Goal: Task Accomplishment & Management: Complete application form

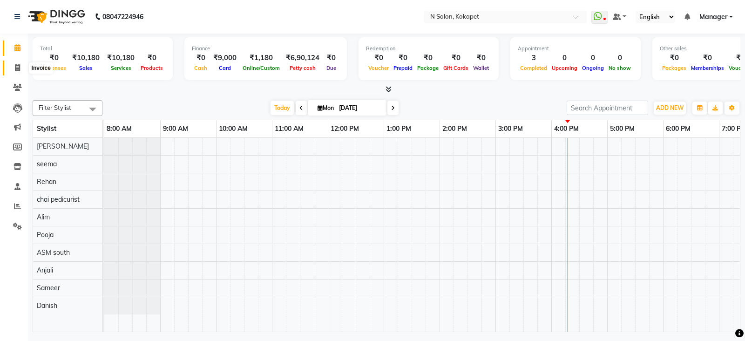
click at [13, 70] on span at bounding box center [17, 68] width 16 height 11
select select "service"
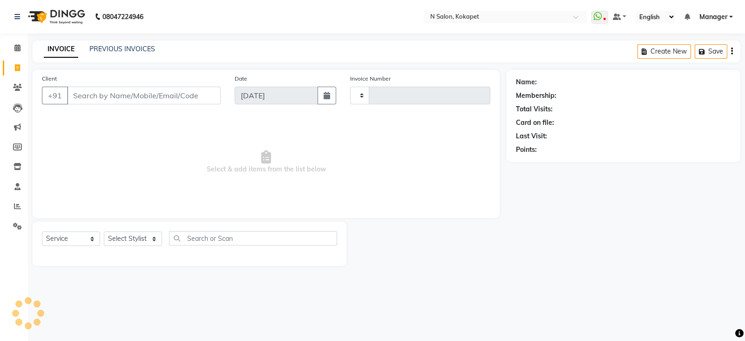
type input "1338"
select select "7256"
click at [143, 93] on input "Client" at bounding box center [144, 96] width 154 height 18
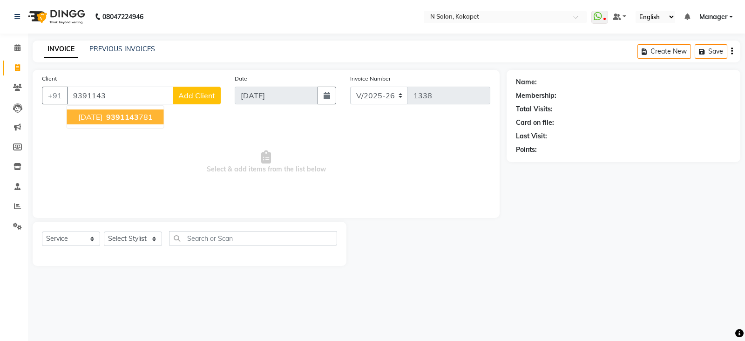
click at [125, 120] on span "9391143" at bounding box center [122, 116] width 33 height 9
type input "9391143781"
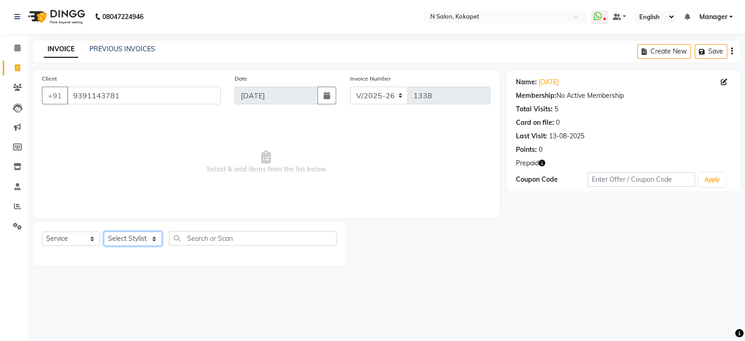
click at [138, 238] on select "Select Stylist [PERSON_NAME] ASM south [PERSON_NAME] pedicurist [DEMOGRAPHIC_DA…" at bounding box center [133, 238] width 58 height 14
select select "90078"
click at [104, 232] on select "Select Stylist [PERSON_NAME] ASM south [PERSON_NAME] pedicurist [DEMOGRAPHIC_DA…" at bounding box center [133, 238] width 58 height 14
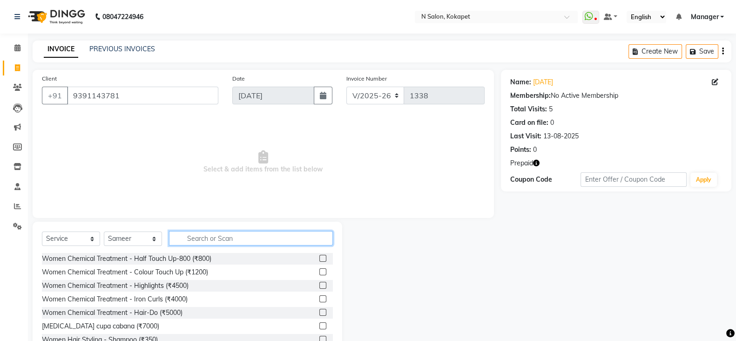
click at [211, 237] on input "text" at bounding box center [251, 238] width 164 height 14
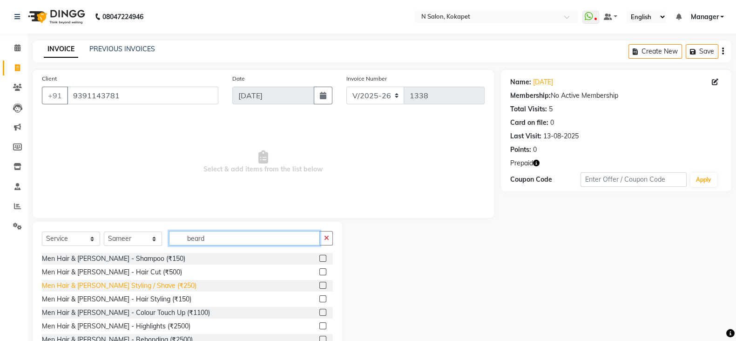
type input "beard"
click at [158, 282] on div "Men Hair & [PERSON_NAME] Styling / Shave (₹250)" at bounding box center [119, 286] width 155 height 10
checkbox input "false"
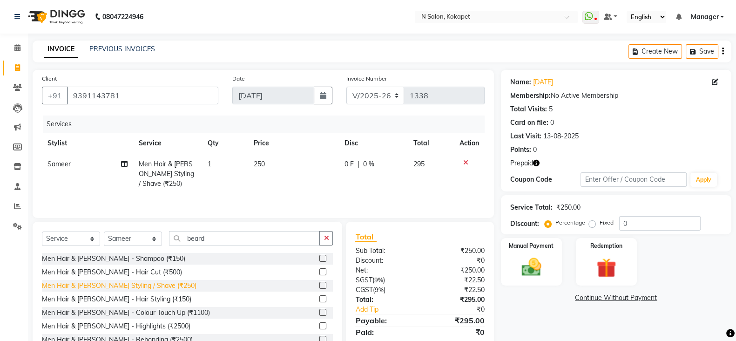
scroll to position [68, 0]
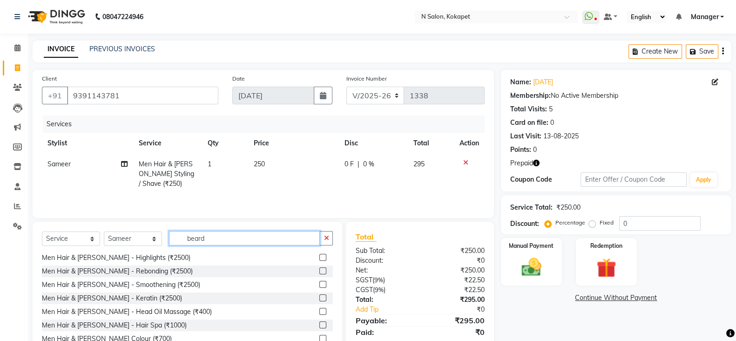
drag, startPoint x: 220, startPoint y: 234, endPoint x: 129, endPoint y: 240, distance: 90.6
click at [129, 240] on div "Select Service Product Membership Package Voucher Prepaid Gift Card Select Styl…" at bounding box center [187, 242] width 291 height 22
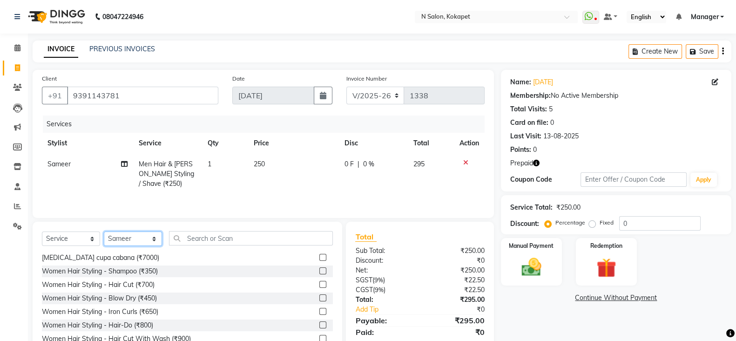
click at [145, 236] on select "Select Stylist [PERSON_NAME] ASM south [PERSON_NAME] pedicurist [DEMOGRAPHIC_DA…" at bounding box center [133, 238] width 58 height 14
select select "89511"
click at [104, 234] on select "Select Stylist [PERSON_NAME] ASM south [PERSON_NAME] pedicurist [DEMOGRAPHIC_DA…" at bounding box center [133, 238] width 58 height 14
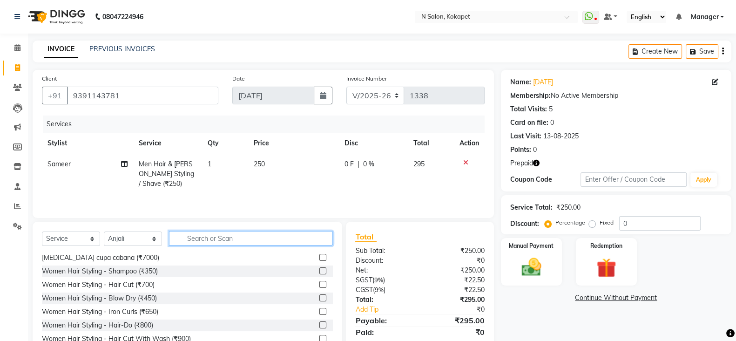
click at [228, 237] on input "text" at bounding box center [251, 238] width 164 height 14
click at [271, 163] on td "250" at bounding box center [293, 174] width 91 height 41
select select "90078"
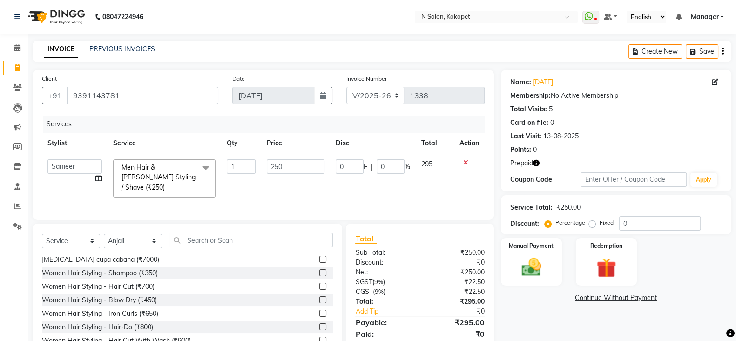
drag, startPoint x: 249, startPoint y: 229, endPoint x: 245, endPoint y: 241, distance: 13.0
click at [245, 241] on div "Select Service Product Membership Package Voucher Prepaid Gift Card Select Styl…" at bounding box center [188, 292] width 310 height 137
click at [245, 241] on input "text" at bounding box center [251, 240] width 164 height 14
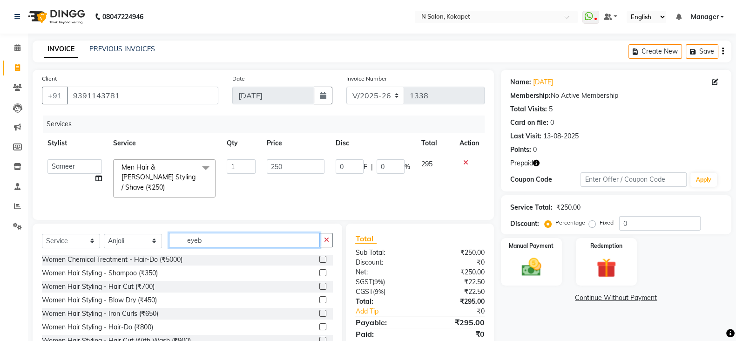
scroll to position [0, 0]
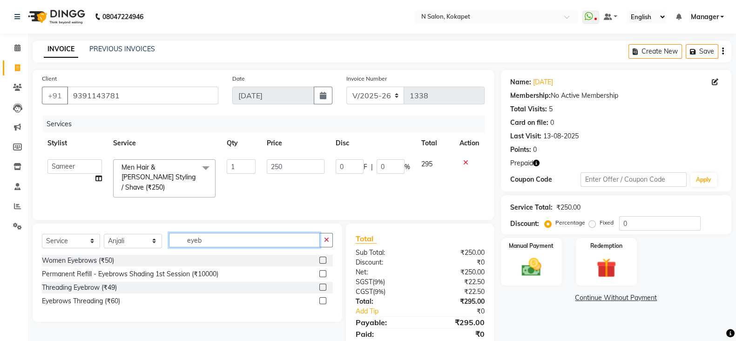
type input "eyeb"
click at [115, 257] on div "Women Eyebrows (₹50)" at bounding box center [187, 261] width 291 height 12
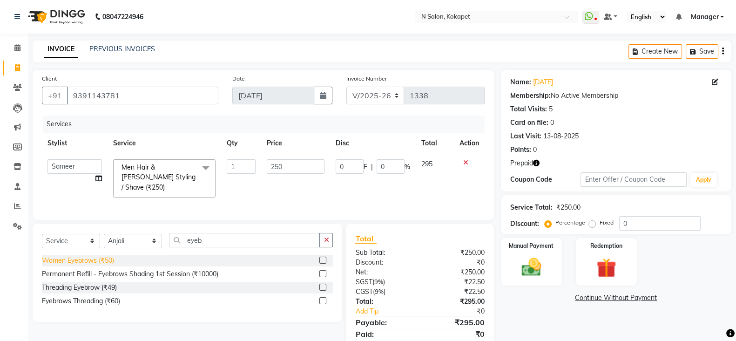
click at [95, 259] on div "Women Eyebrows (₹50)" at bounding box center [78, 261] width 72 height 10
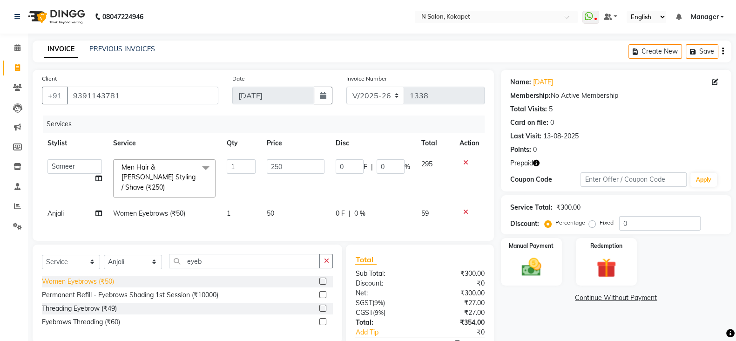
click at [88, 284] on div "Women Eyebrows (₹50)" at bounding box center [78, 282] width 72 height 10
checkbox input "false"
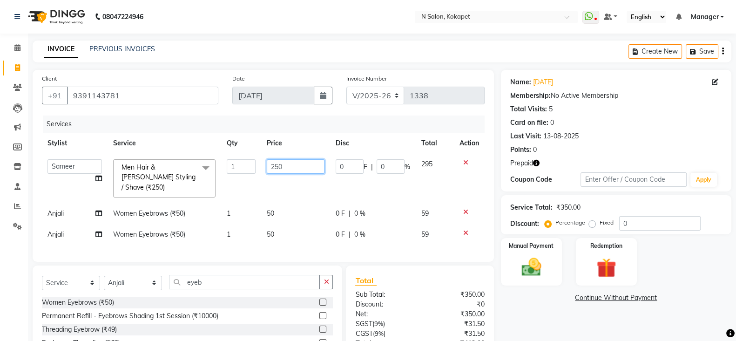
drag, startPoint x: 304, startPoint y: 163, endPoint x: 222, endPoint y: 164, distance: 82.0
click at [222, 164] on tr "[PERSON_NAME] ASM south [PERSON_NAME] pedicurist [DEMOGRAPHIC_DATA] Manager [PE…" at bounding box center [263, 178] width 443 height 49
type input "200"
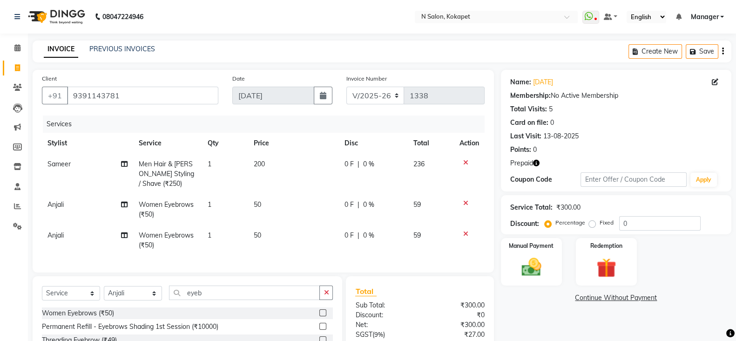
click at [242, 183] on td "1" at bounding box center [225, 174] width 46 height 41
select select "90078"
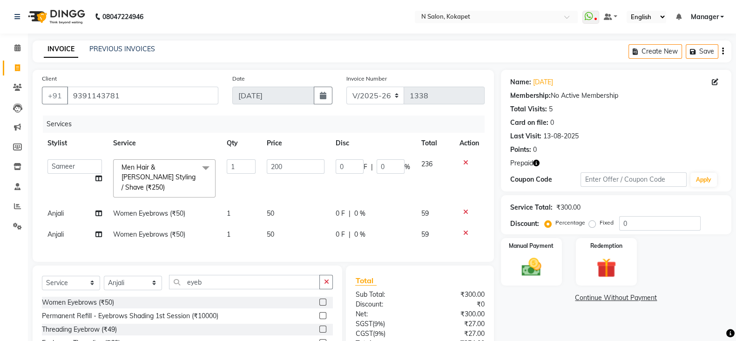
scroll to position [75, 0]
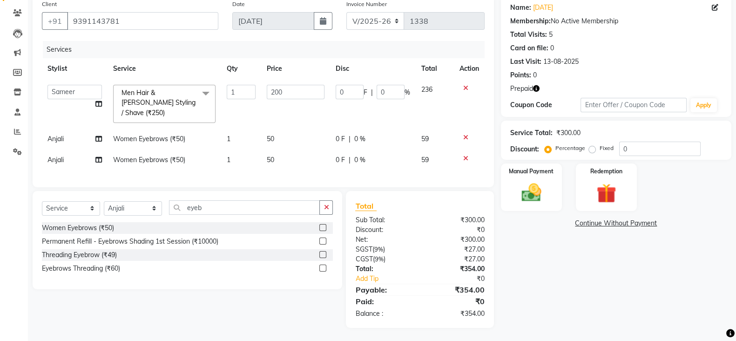
click at [535, 86] on icon "button" at bounding box center [536, 88] width 7 height 7
click at [605, 200] on img at bounding box center [606, 193] width 33 height 25
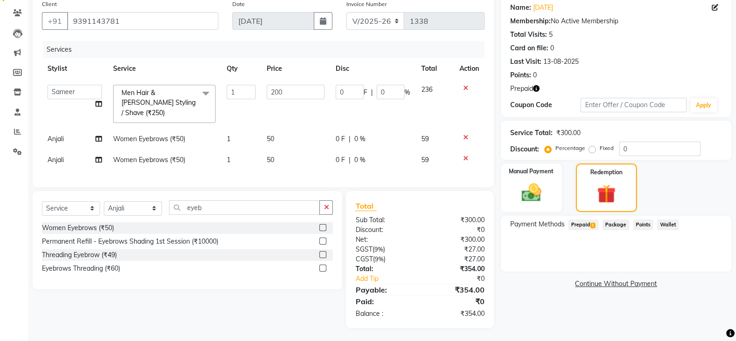
click at [580, 227] on span "Prepaid 1" at bounding box center [584, 224] width 30 height 11
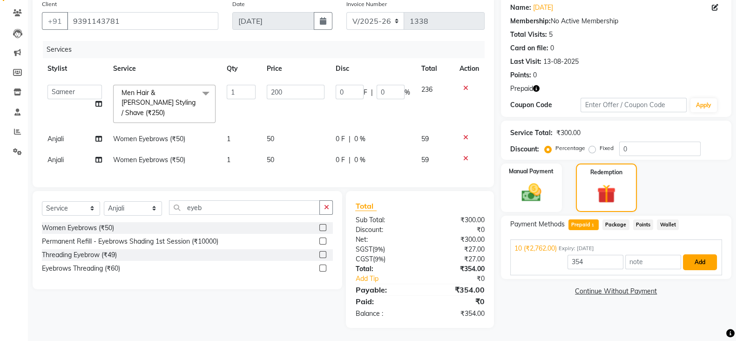
click at [698, 263] on button "Add" at bounding box center [700, 262] width 34 height 16
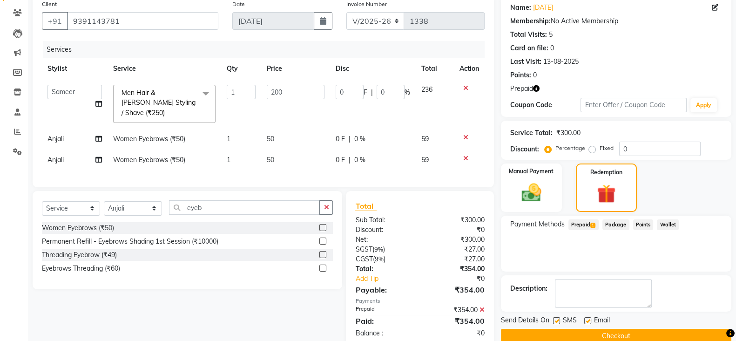
scroll to position [94, 0]
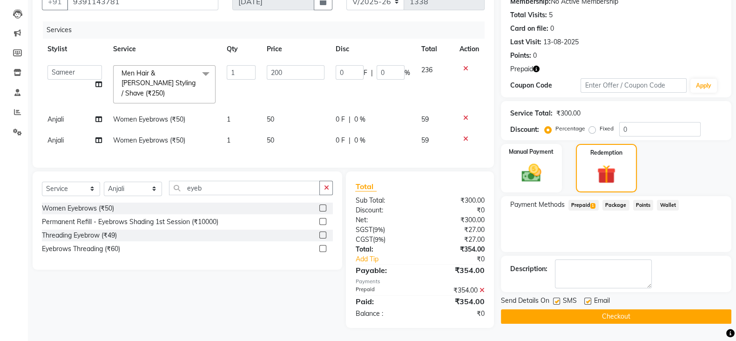
click at [665, 318] on button "Checkout" at bounding box center [616, 316] width 231 height 14
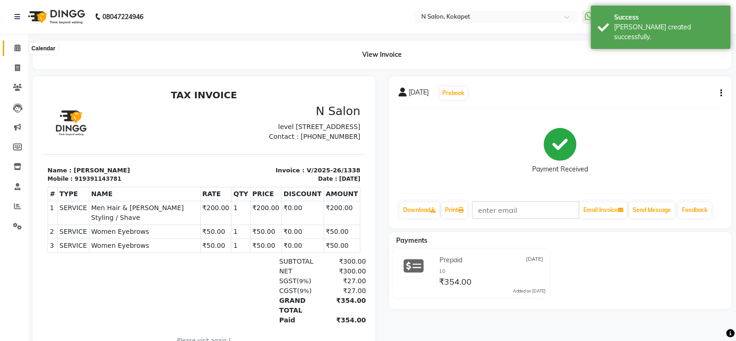
click at [21, 46] on span at bounding box center [17, 48] width 16 height 11
